Goal: Task Accomplishment & Management: Manage account settings

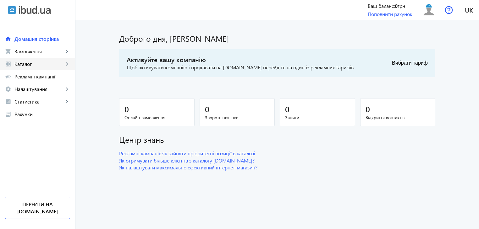
click at [68, 61] on mat-icon "keyboard_arrow_right" at bounding box center [67, 64] width 6 height 6
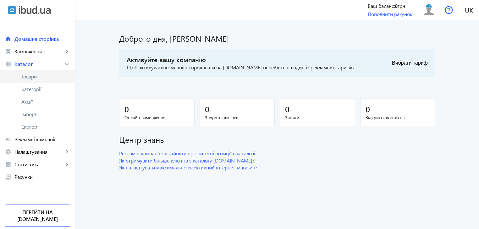
click at [30, 76] on span "Товари" at bounding box center [45, 77] width 49 height 6
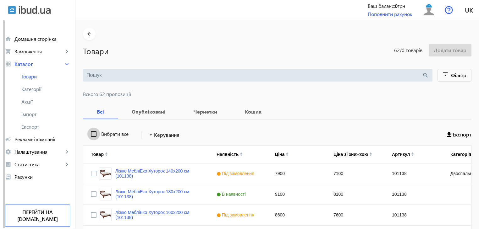
click at [90, 134] on input "Вибрати все" at bounding box center [93, 134] width 13 height 13
checkbox input "true"
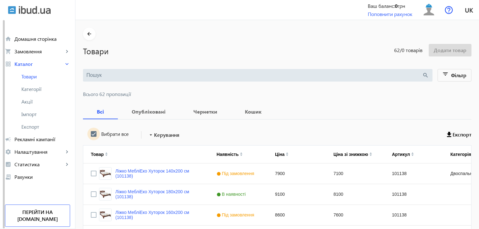
checkbox input "true"
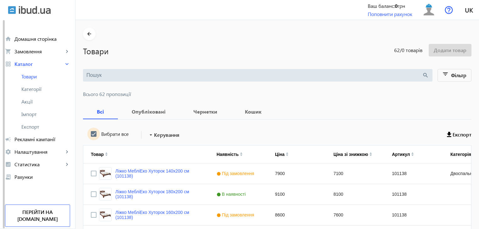
checkbox input "true"
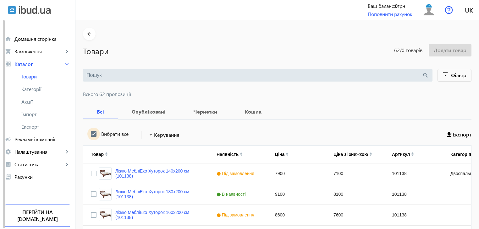
checkbox input "true"
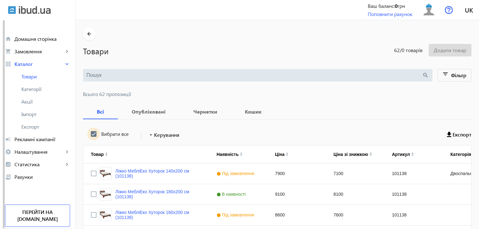
checkbox input "true"
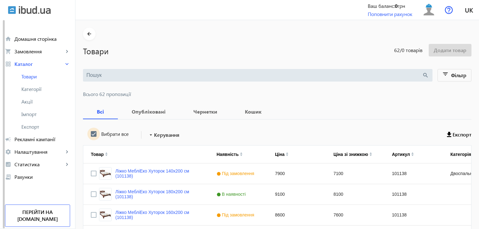
checkbox input "true"
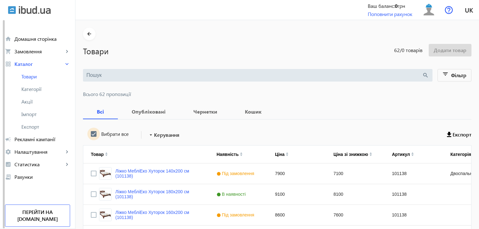
checkbox input "true"
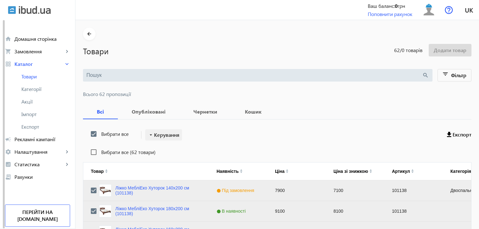
click at [156, 136] on span "Керування" at bounding box center [166, 135] width 25 height 8
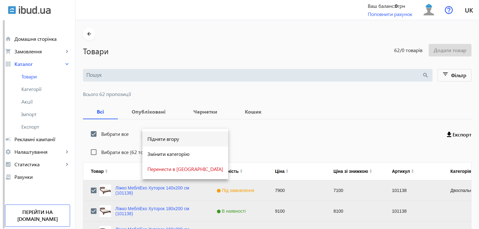
click at [158, 138] on span "Підняти вгору" at bounding box center [185, 139] width 76 height 5
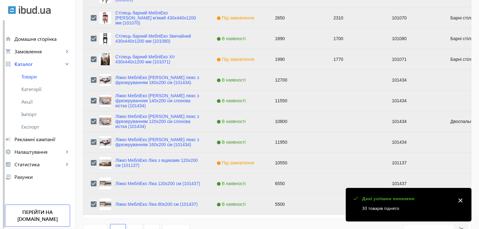
scroll to position [633, 0]
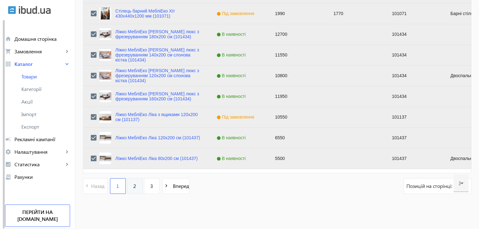
click at [127, 184] on link "2" at bounding box center [135, 186] width 16 height 16
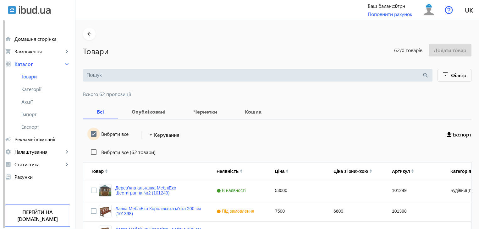
click at [91, 134] on input "Вибрати все" at bounding box center [93, 134] width 13 height 13
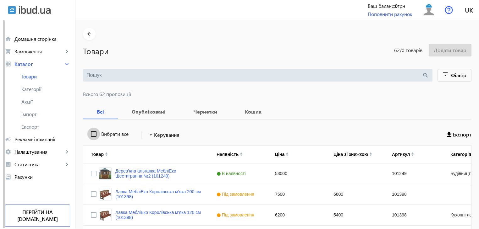
click at [91, 134] on input "Вибрати все" at bounding box center [93, 134] width 13 height 13
checkbox input "true"
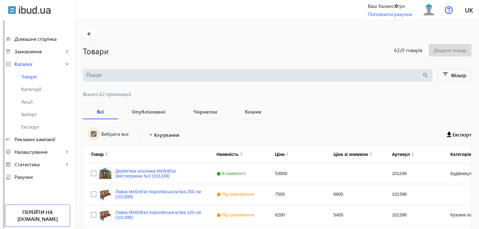
checkbox input "true"
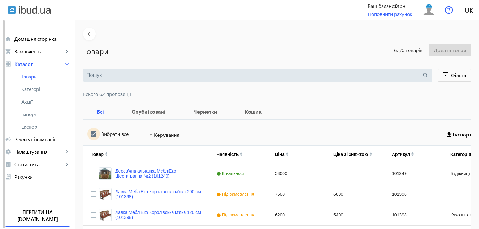
checkbox input "true"
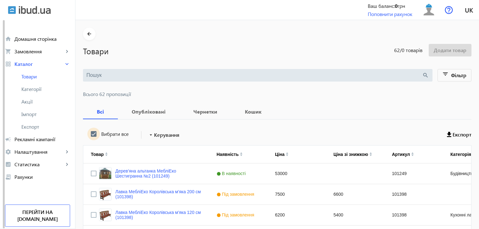
checkbox input "true"
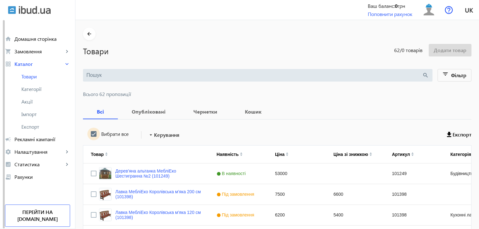
checkbox input "true"
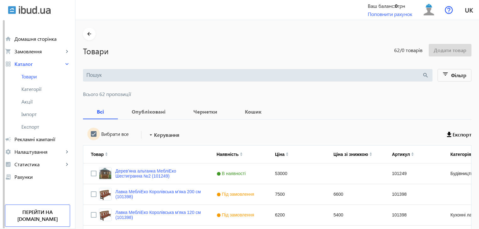
checkbox input "true"
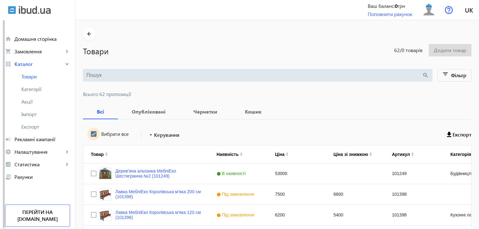
checkbox input "true"
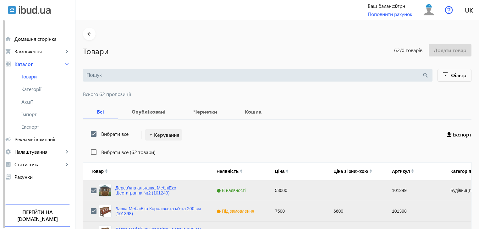
click at [166, 134] on span "Керування" at bounding box center [166, 135] width 25 height 8
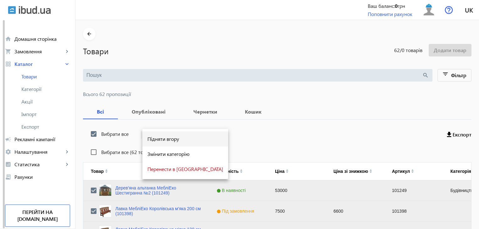
click at [166, 137] on span "Підняти вгору" at bounding box center [185, 139] width 76 height 5
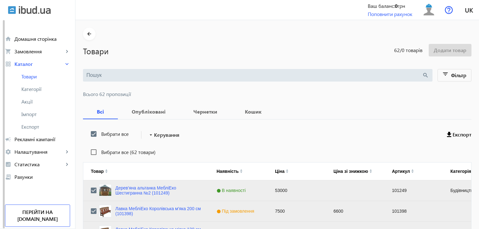
scroll to position [633, 0]
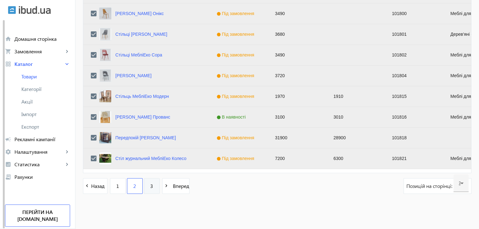
click at [150, 185] on span "3" at bounding box center [151, 186] width 3 height 7
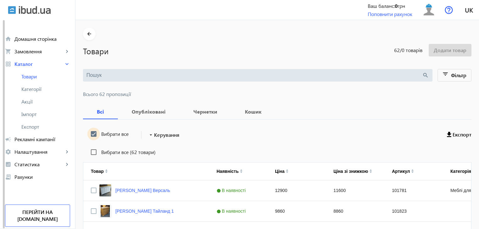
click at [92, 133] on input "Вибрати все" at bounding box center [93, 134] width 13 height 13
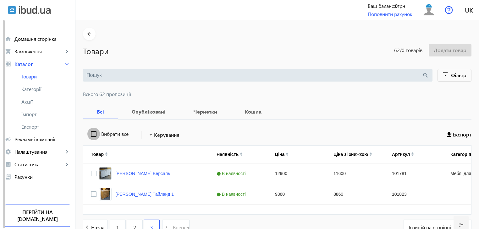
click at [92, 133] on input "Вибрати все" at bounding box center [93, 134] width 13 height 13
checkbox input "true"
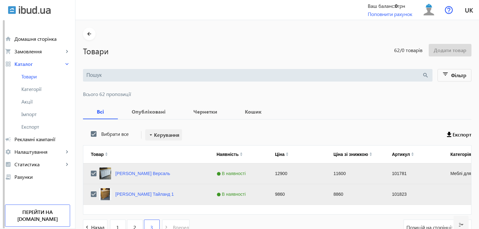
click at [164, 135] on span "Керування" at bounding box center [166, 135] width 25 height 8
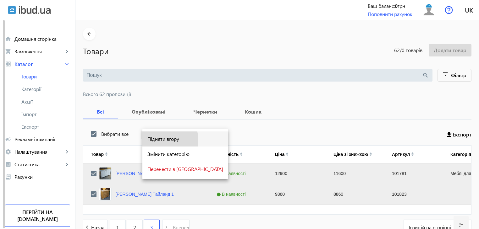
click at [161, 140] on span "Підняти вгору" at bounding box center [185, 139] width 76 height 5
